Goal: Task Accomplishment & Management: Use online tool/utility

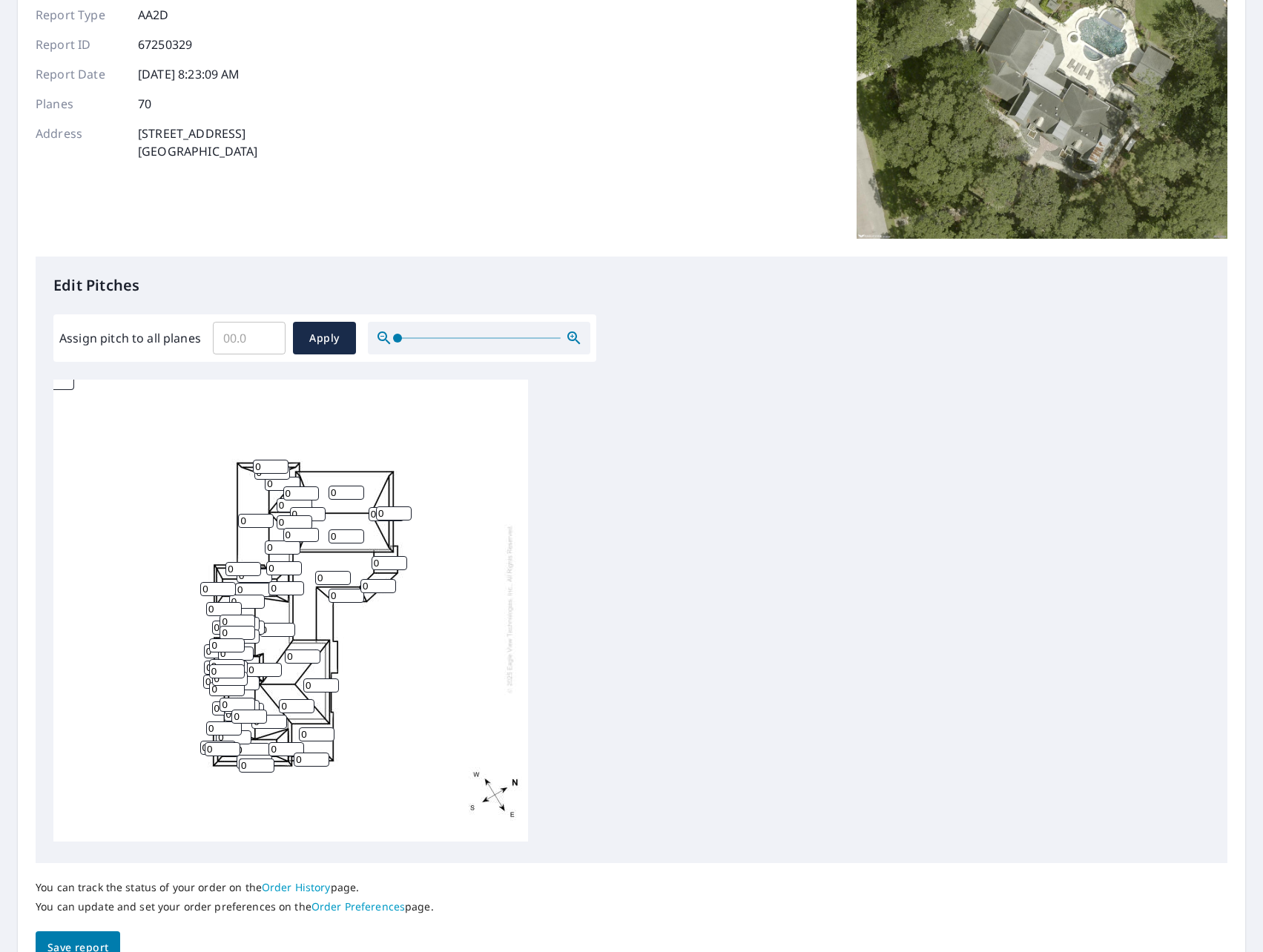
scroll to position [149, 0]
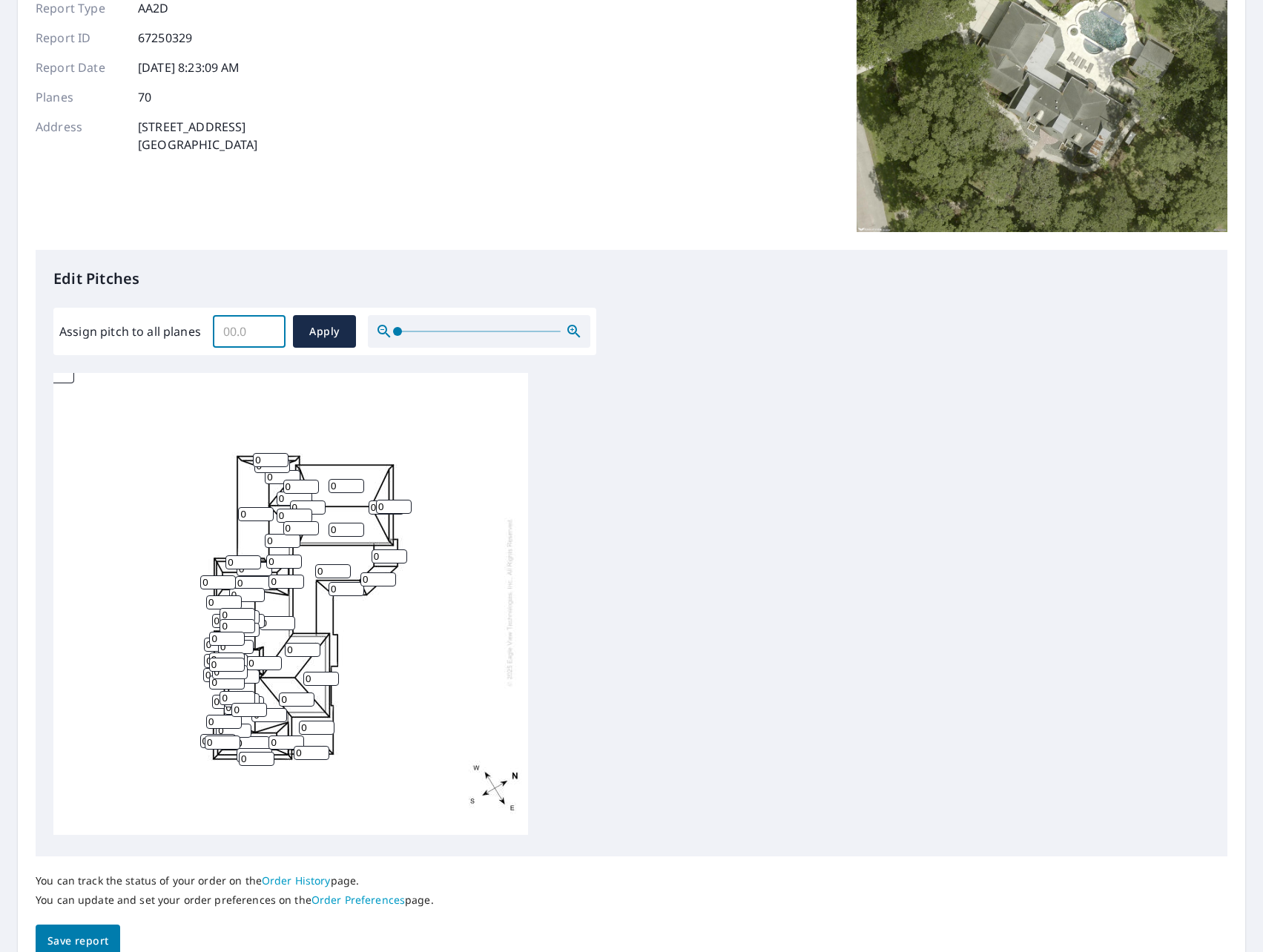
click at [237, 346] on input "Assign pitch to all planes" at bounding box center [249, 331] width 72 height 41
type input "10"
click at [336, 322] on button "Apply" at bounding box center [325, 331] width 64 height 32
type input "10"
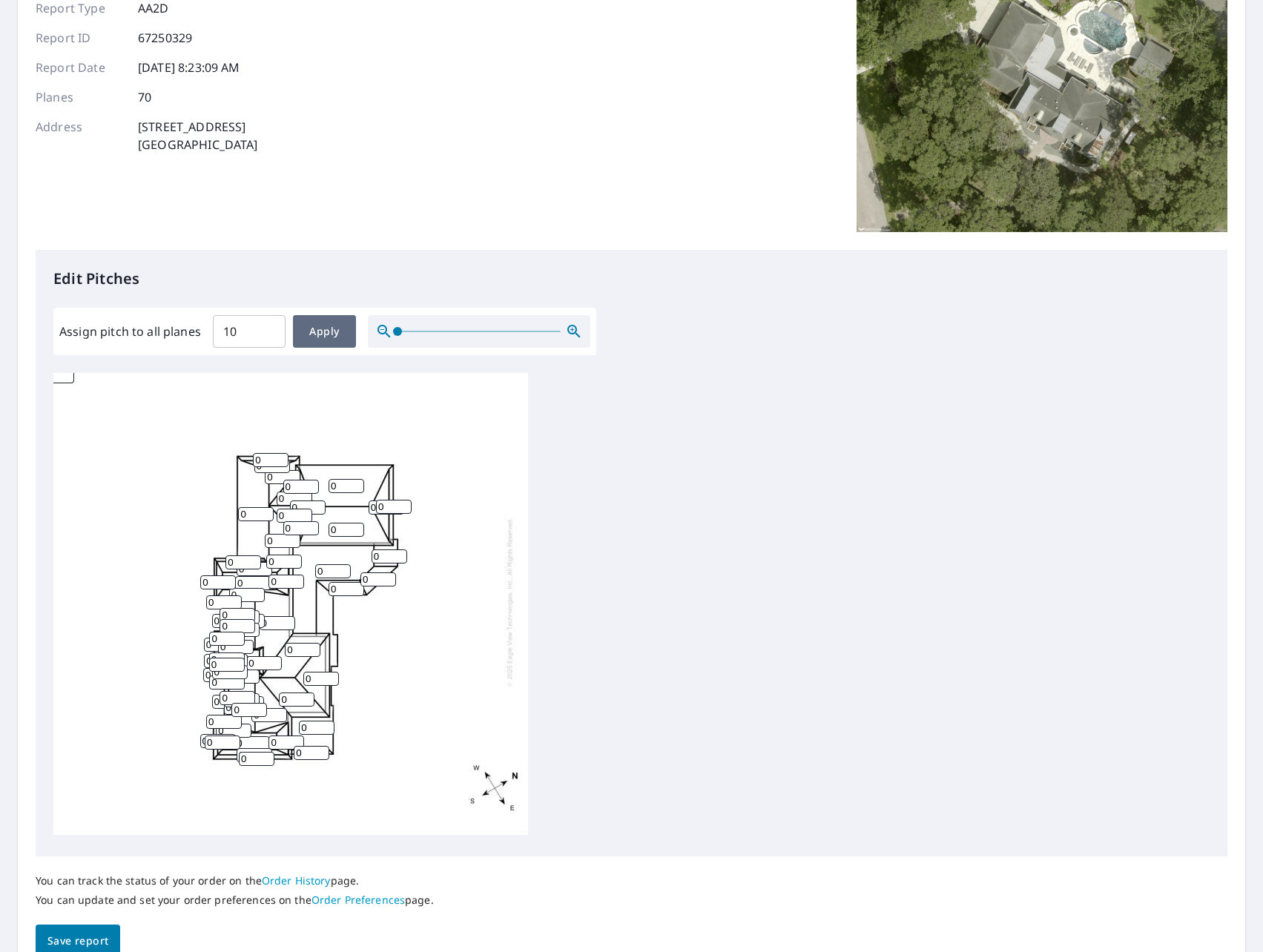
type input "10"
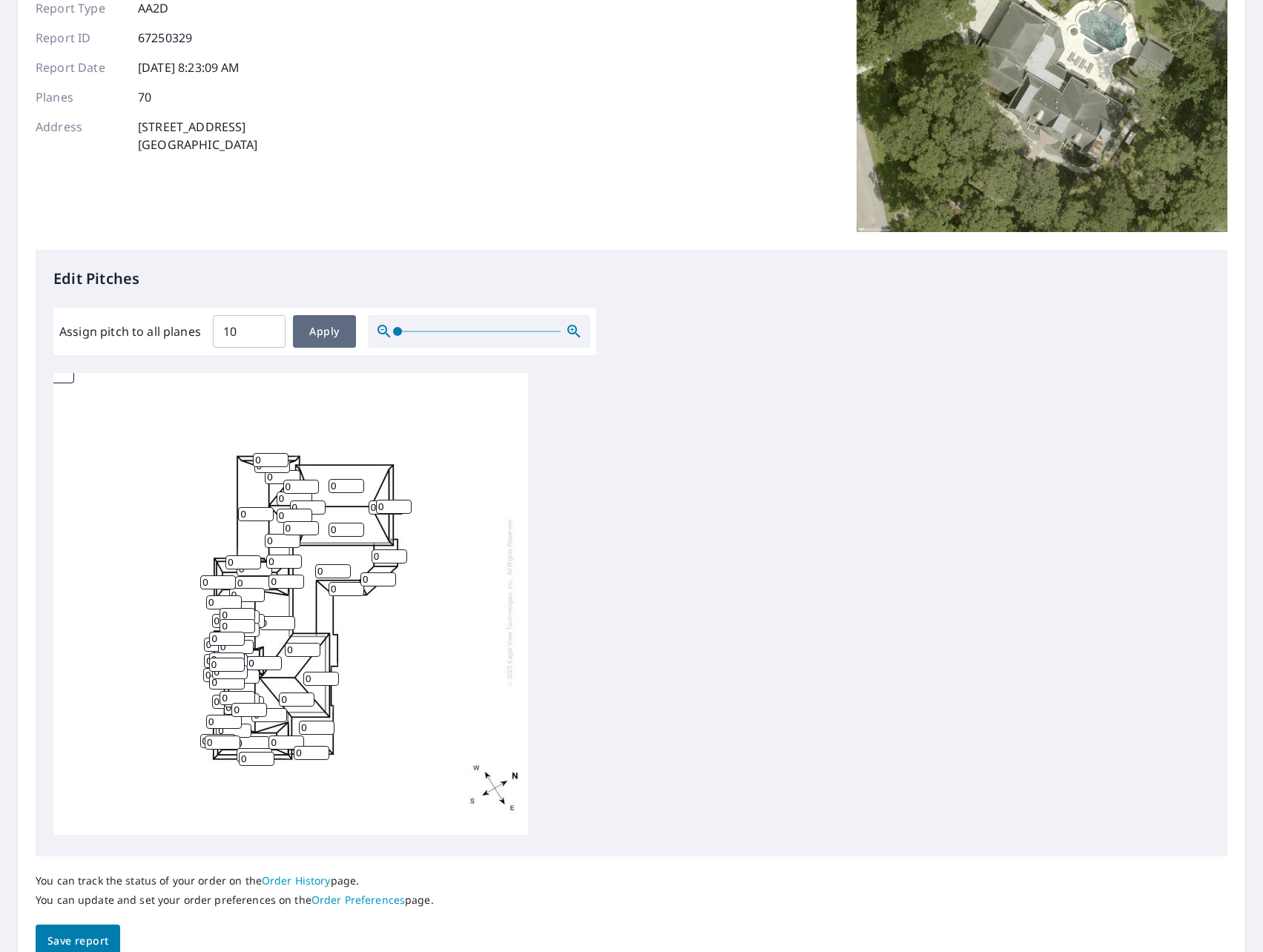
type input "10"
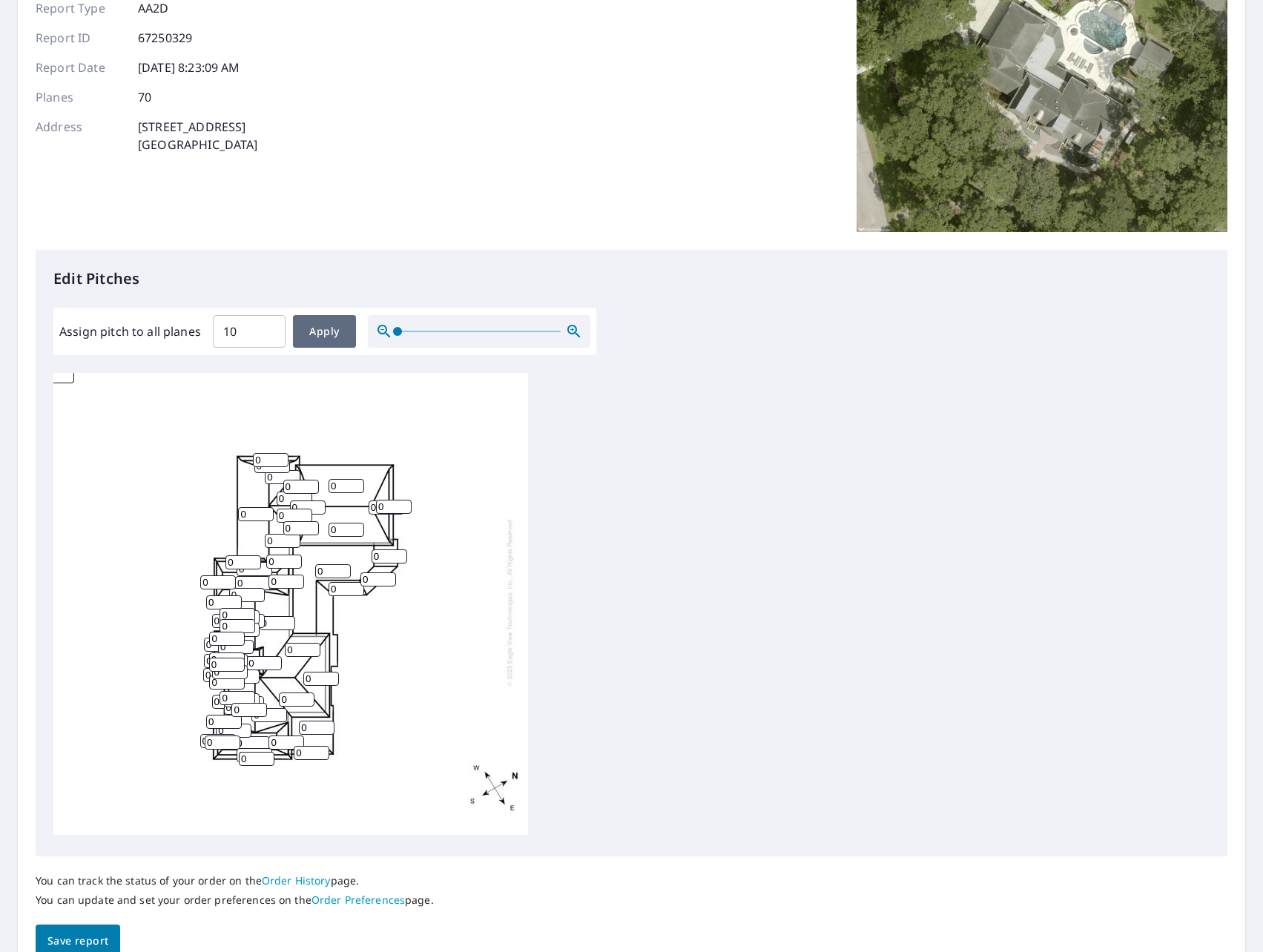
type input "10"
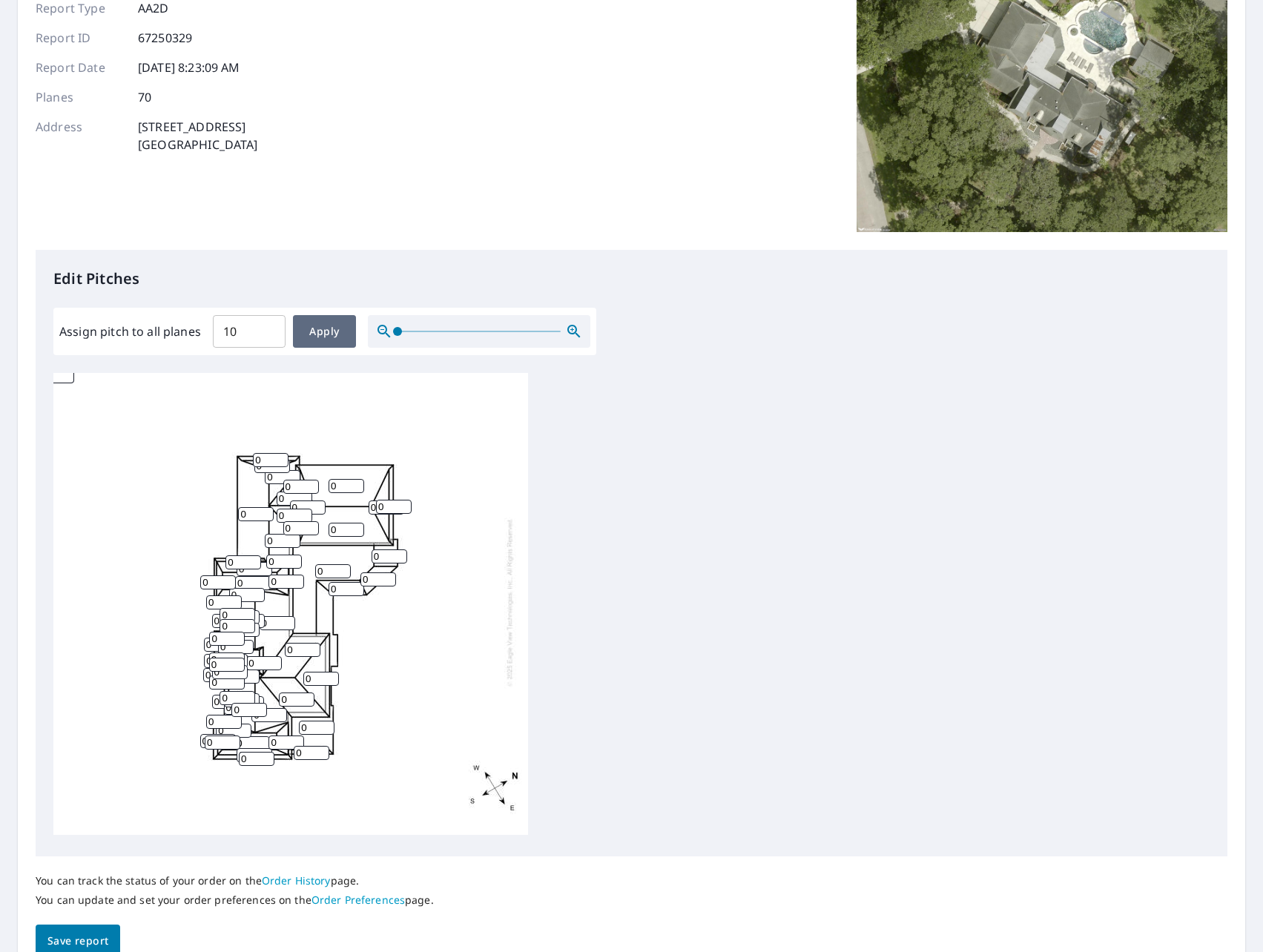
type input "10"
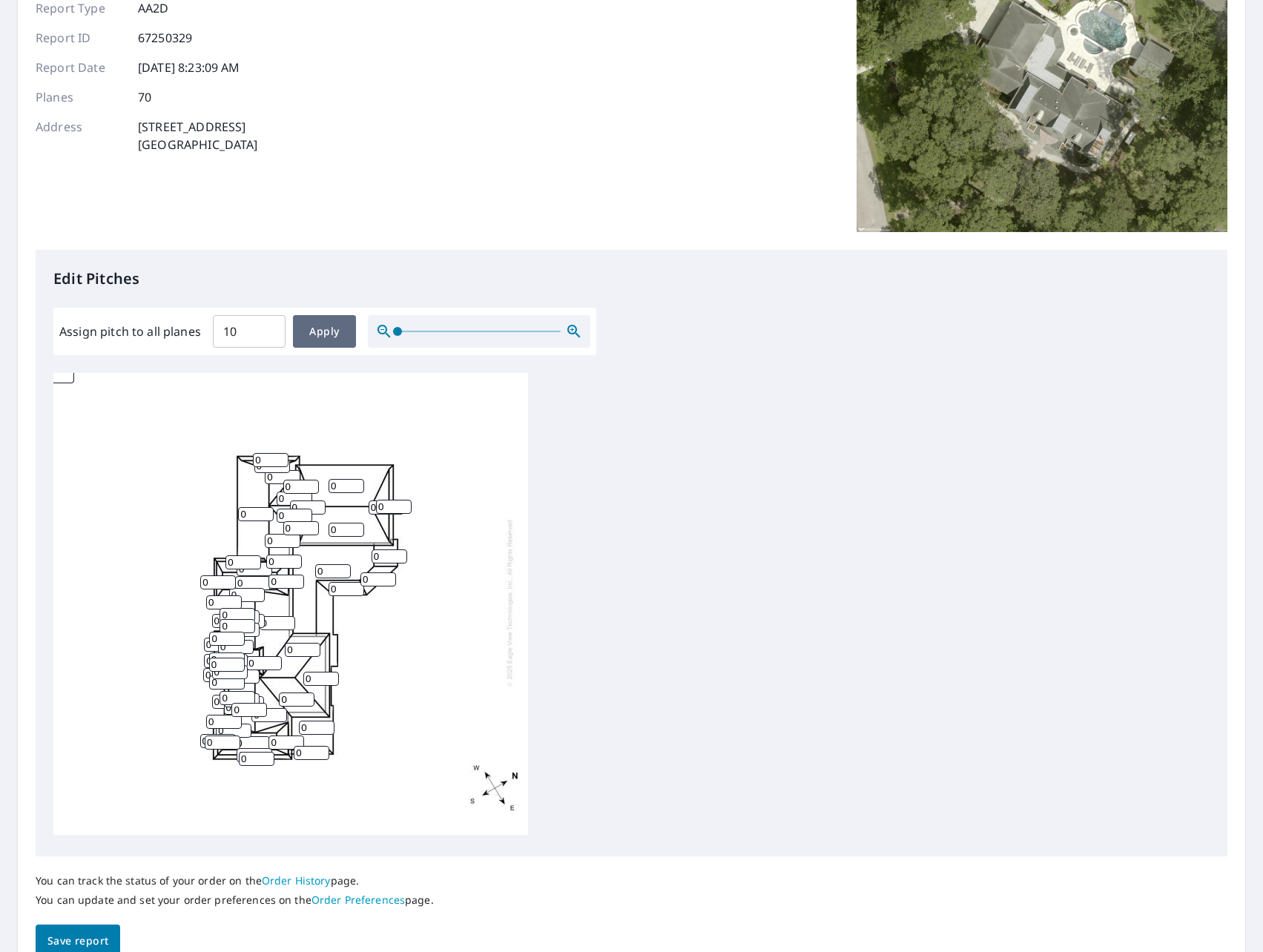
type input "10"
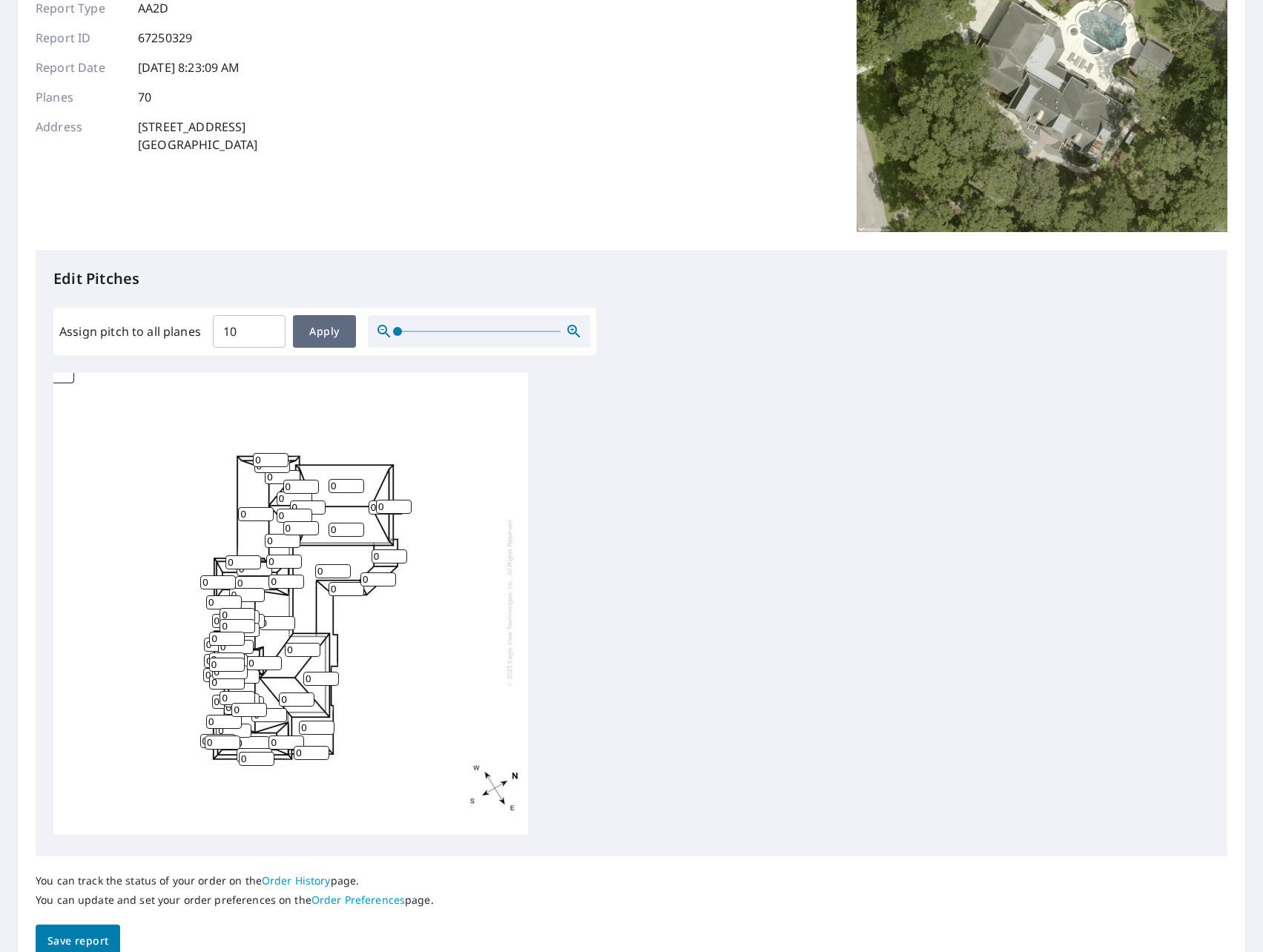
type input "10"
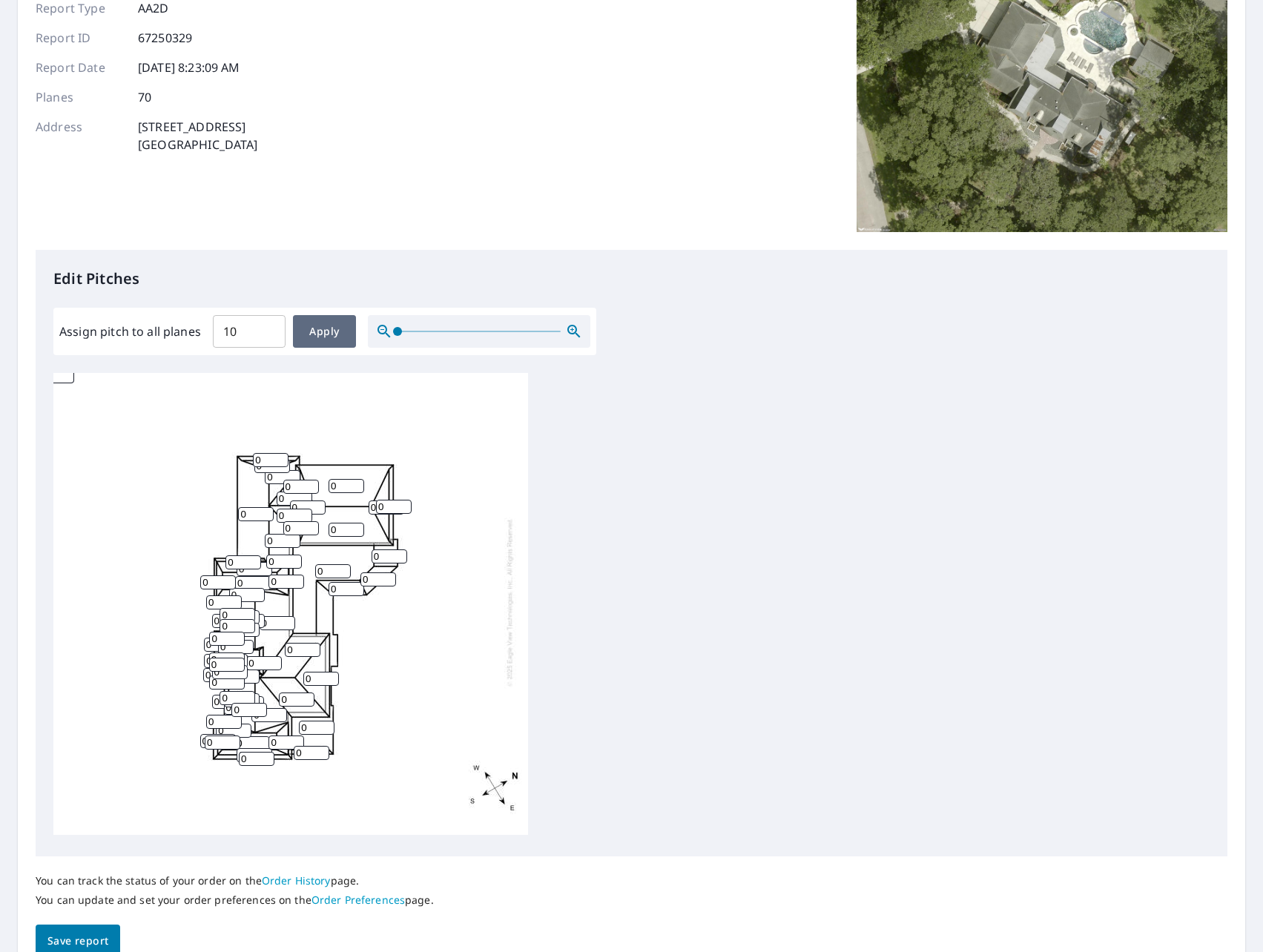
type input "10"
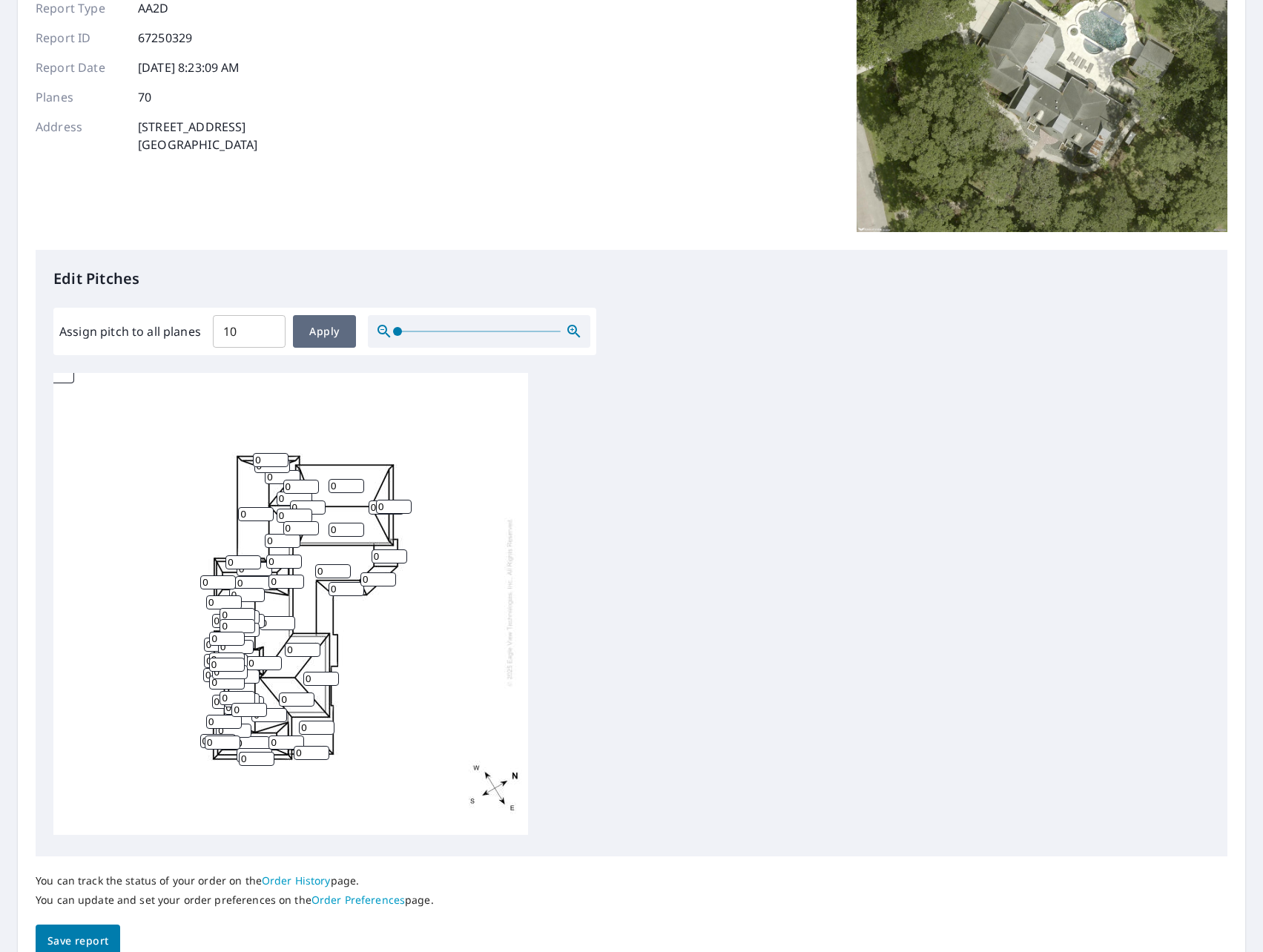
type input "10"
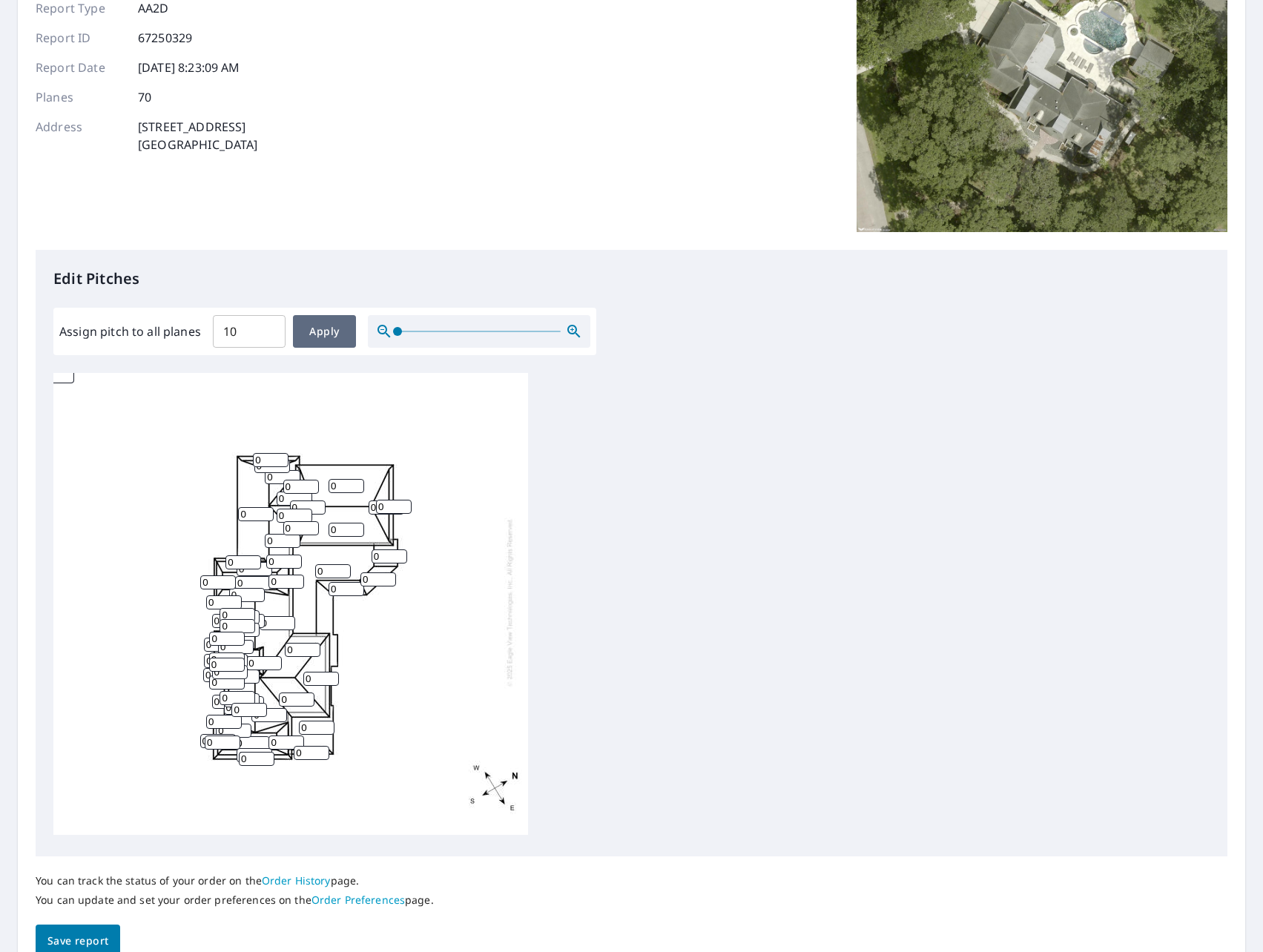
type input "10"
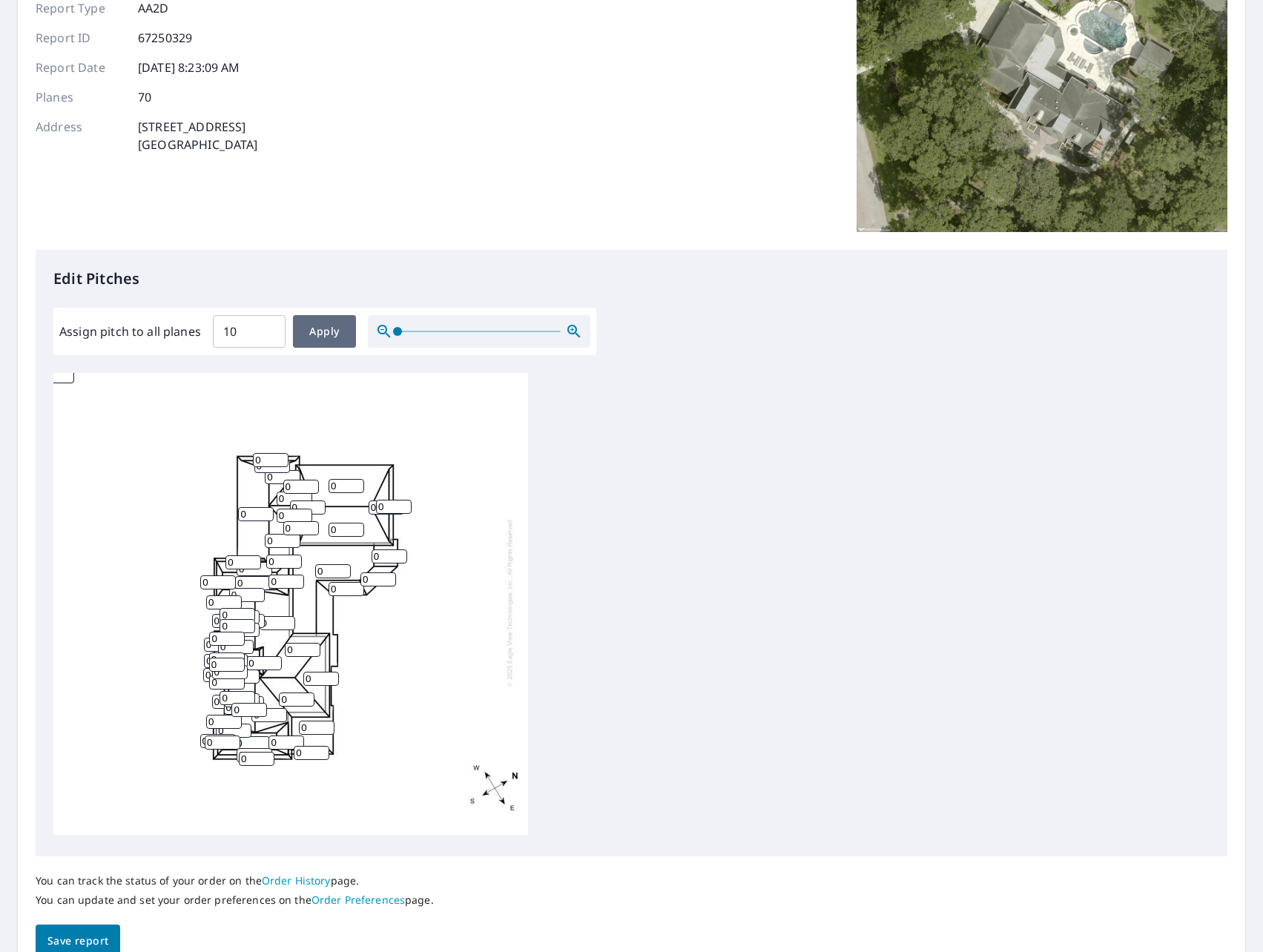
type input "10"
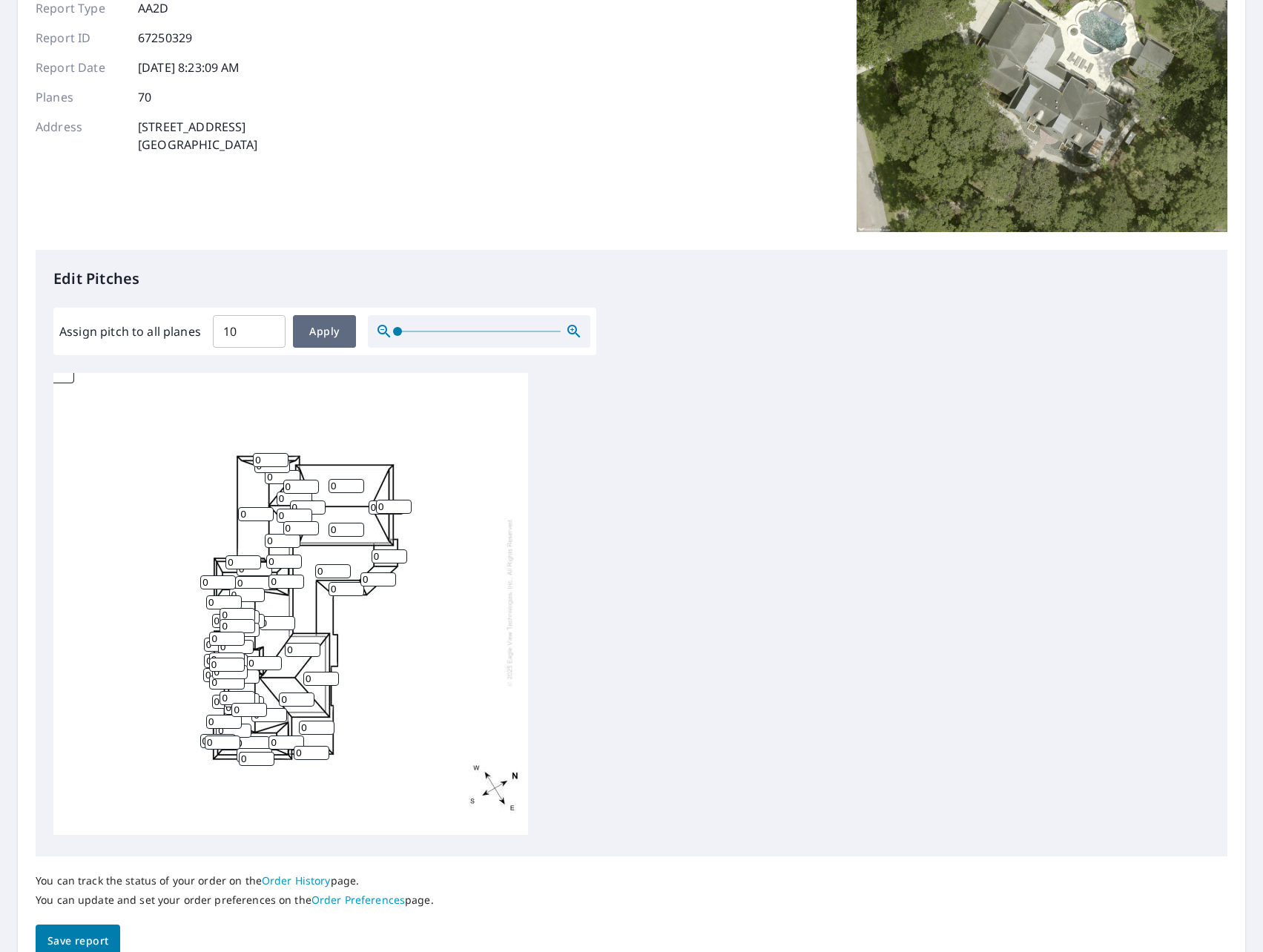
type input "10"
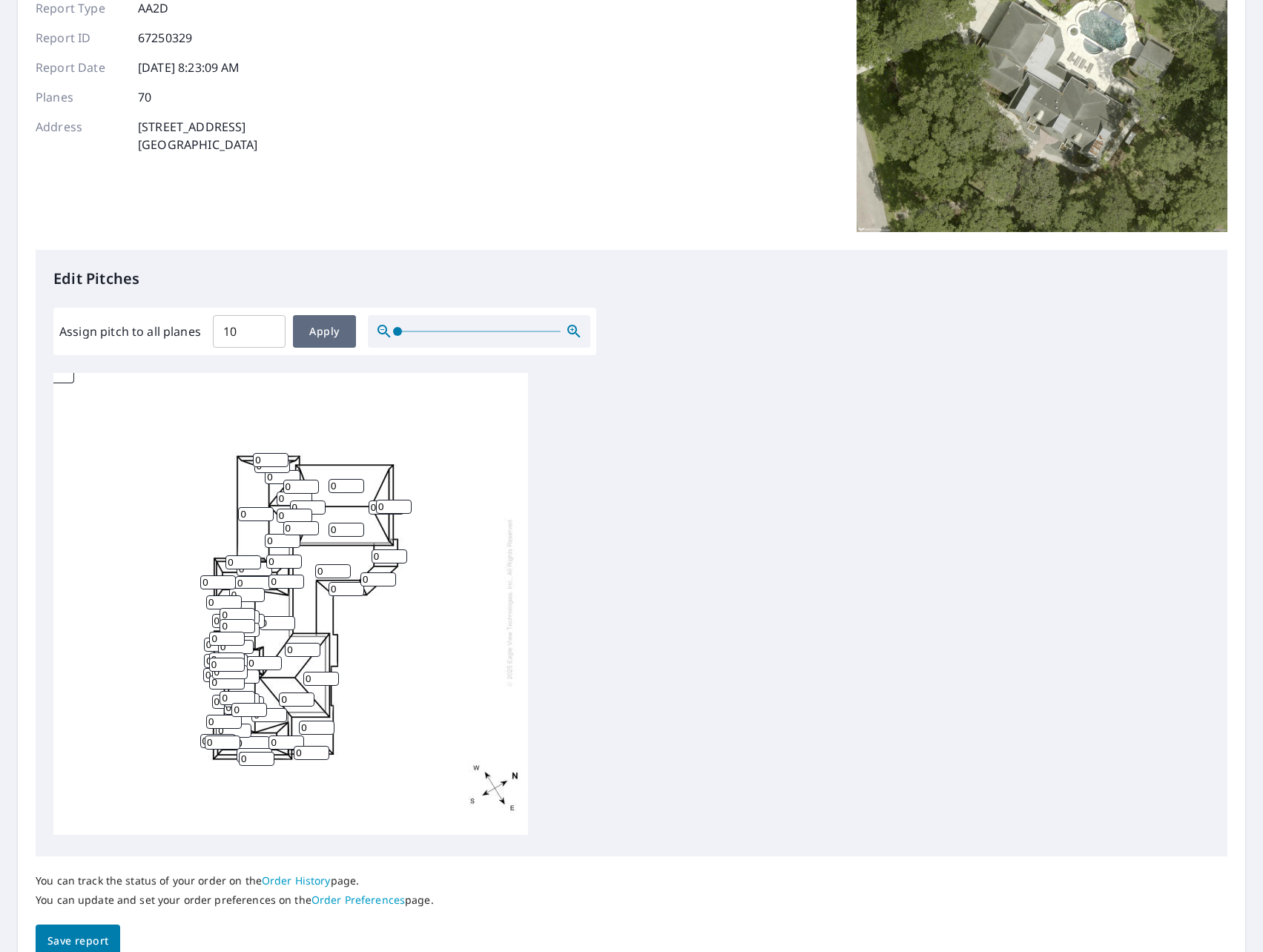
type input "10"
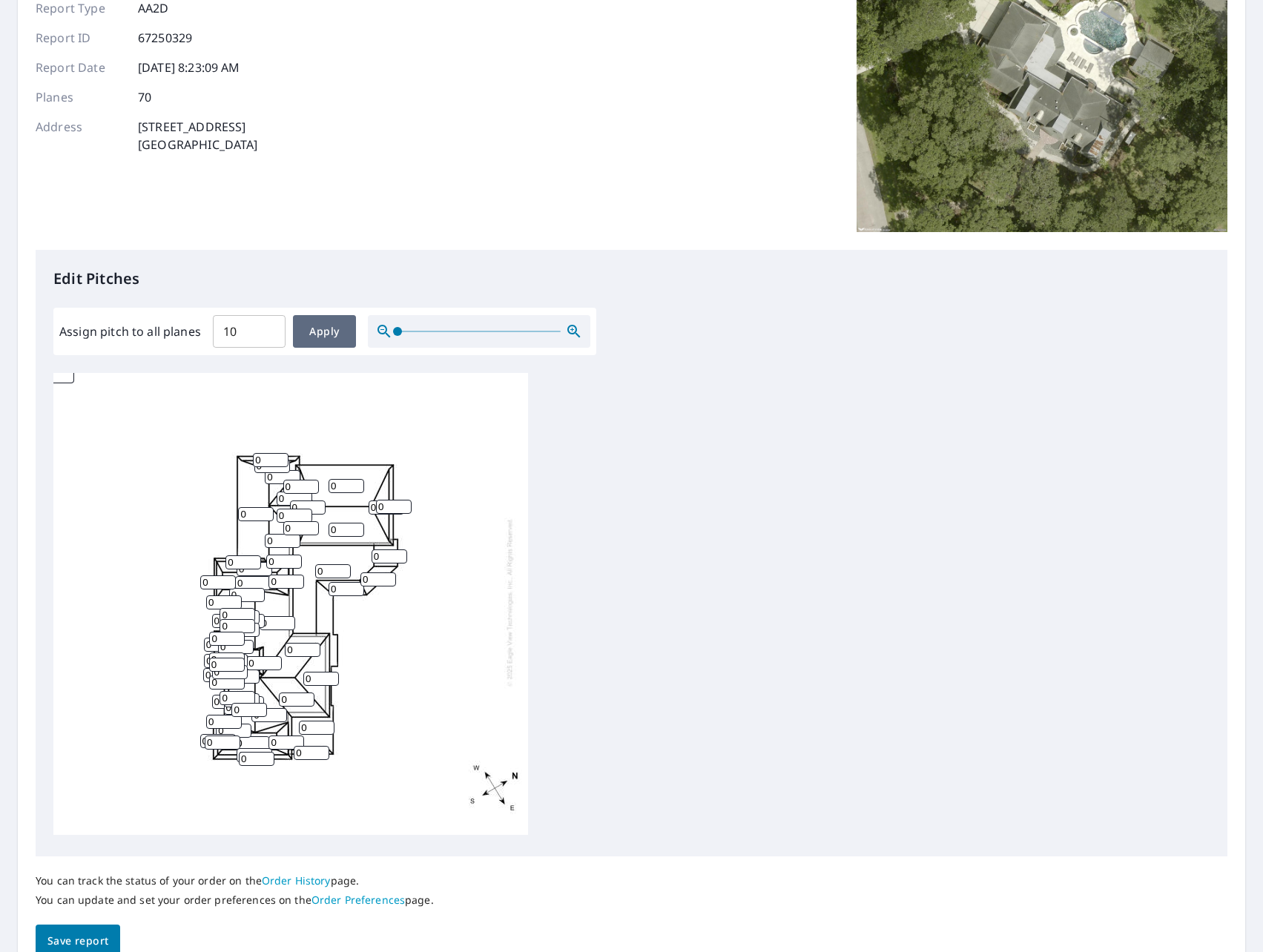
type input "10"
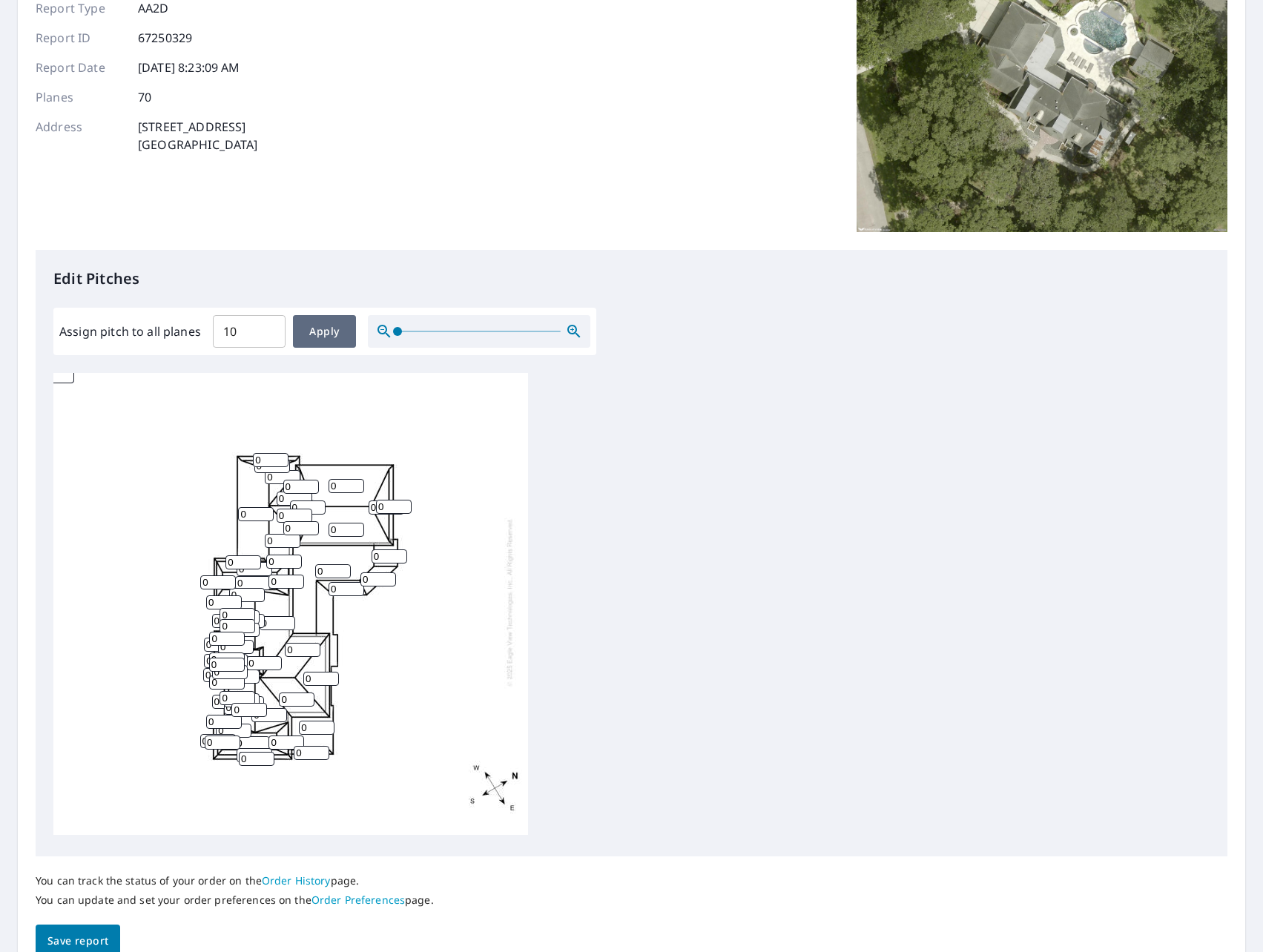
type input "10"
drag, startPoint x: 223, startPoint y: 733, endPoint x: 181, endPoint y: 733, distance: 42.0
click at [181, 733] on div "10 10 10 10 10 10 10 10 10 10 10 10 10 10 10 10 10 10 10 10 10 10 10 10 10 10 1…" at bounding box center [291, 602] width 475 height 466
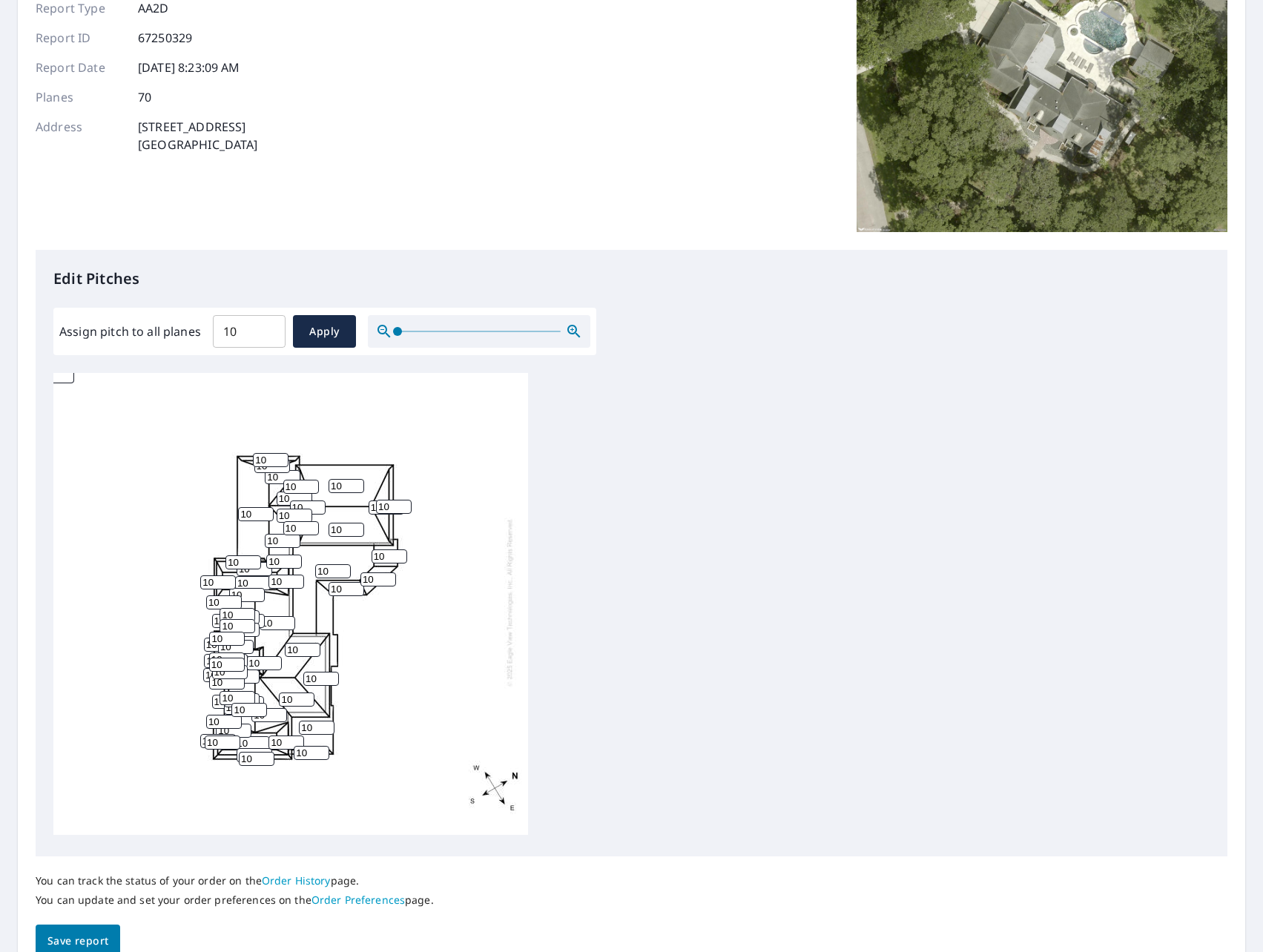
drag, startPoint x: 221, startPoint y: 714, endPoint x: 150, endPoint y: 707, distance: 71.3
click at [150, 707] on div "10 10 10 10 10 10 10 10 10 10 10 10 10 10 10 10 10 10 10 10 10 10 10 10 10 10 1…" at bounding box center [291, 602] width 475 height 466
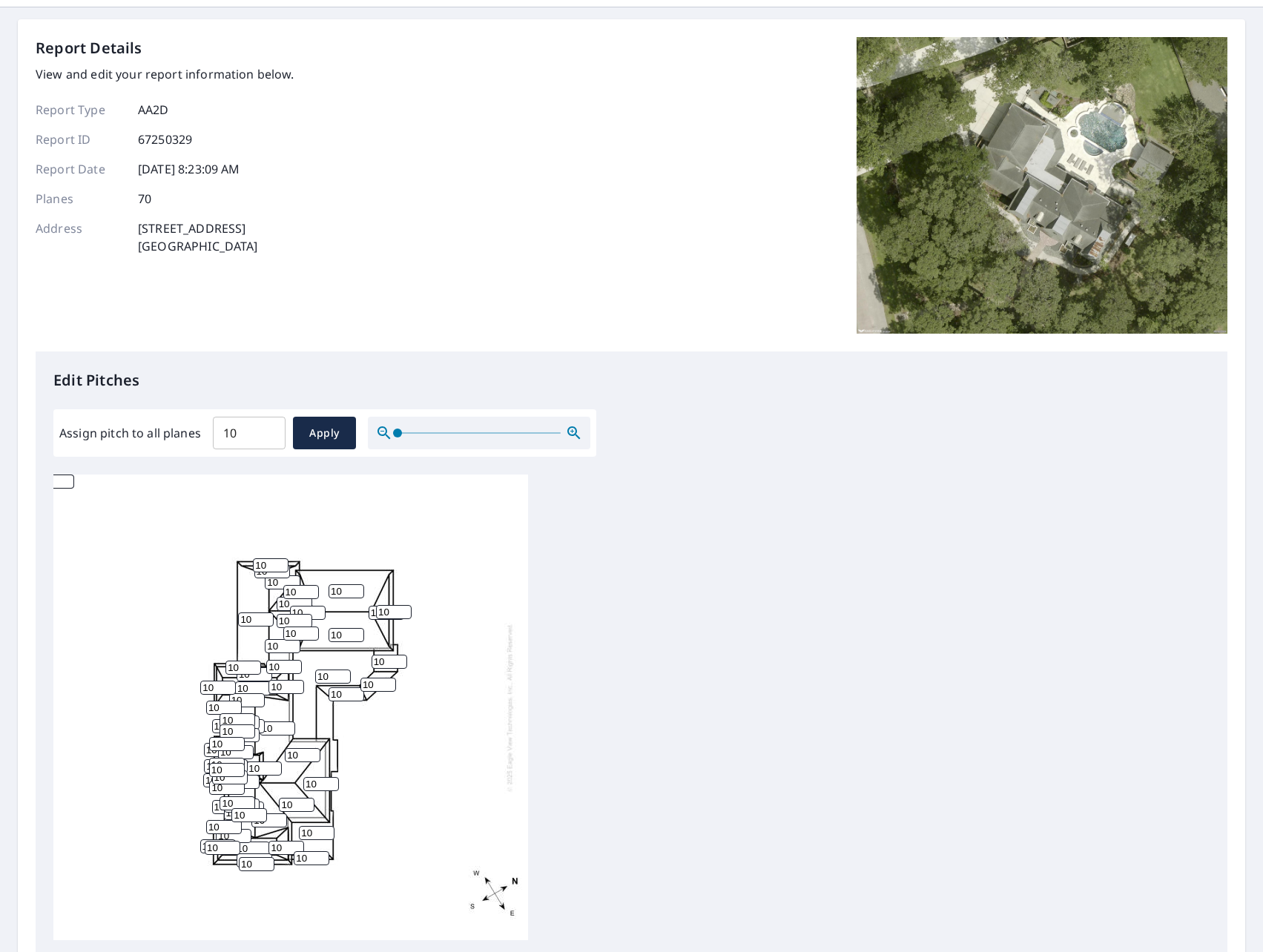
scroll to position [0, 0]
